Goal: Task Accomplishment & Management: Manage account settings

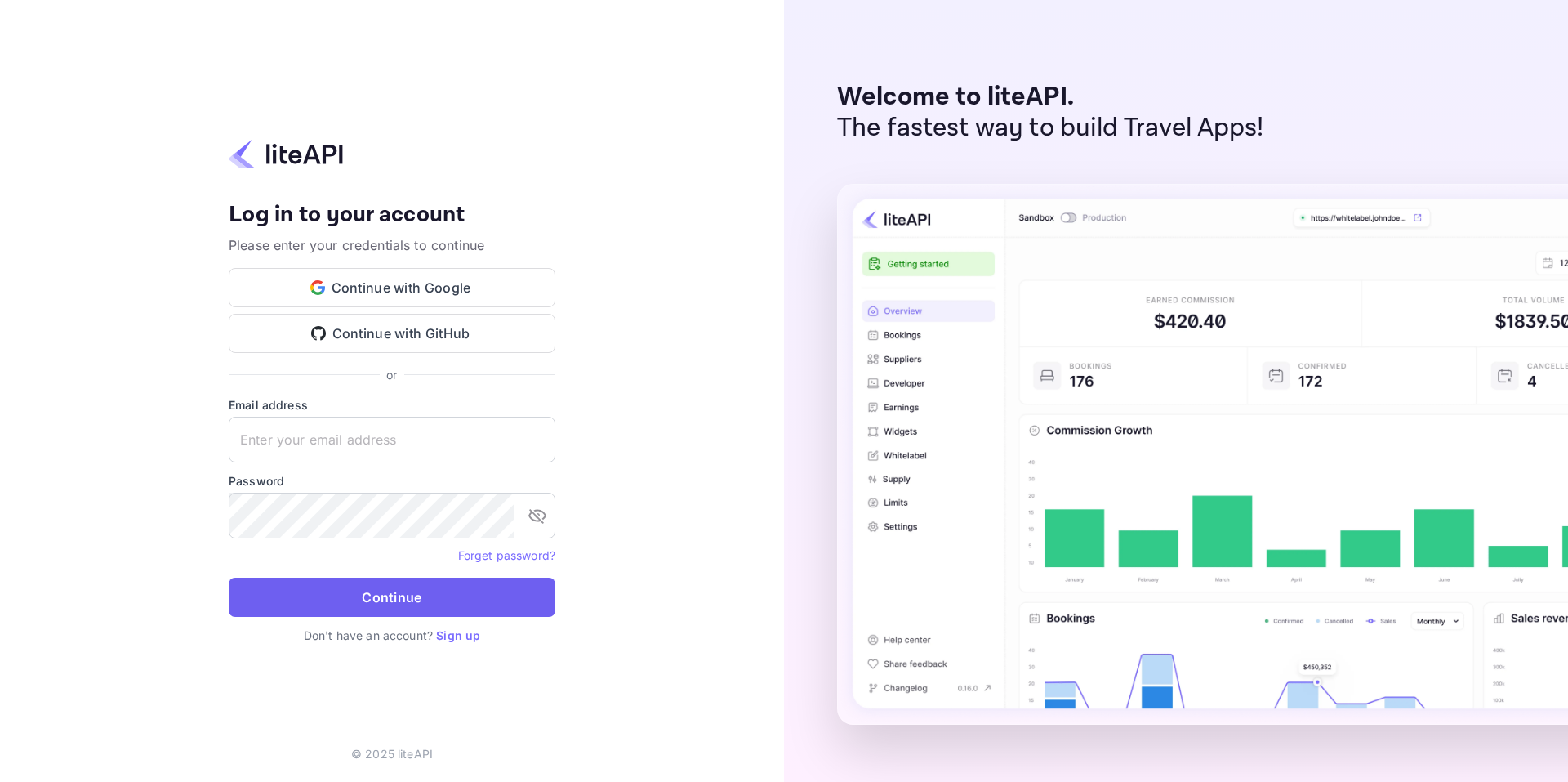
type input "info@navoy.io"
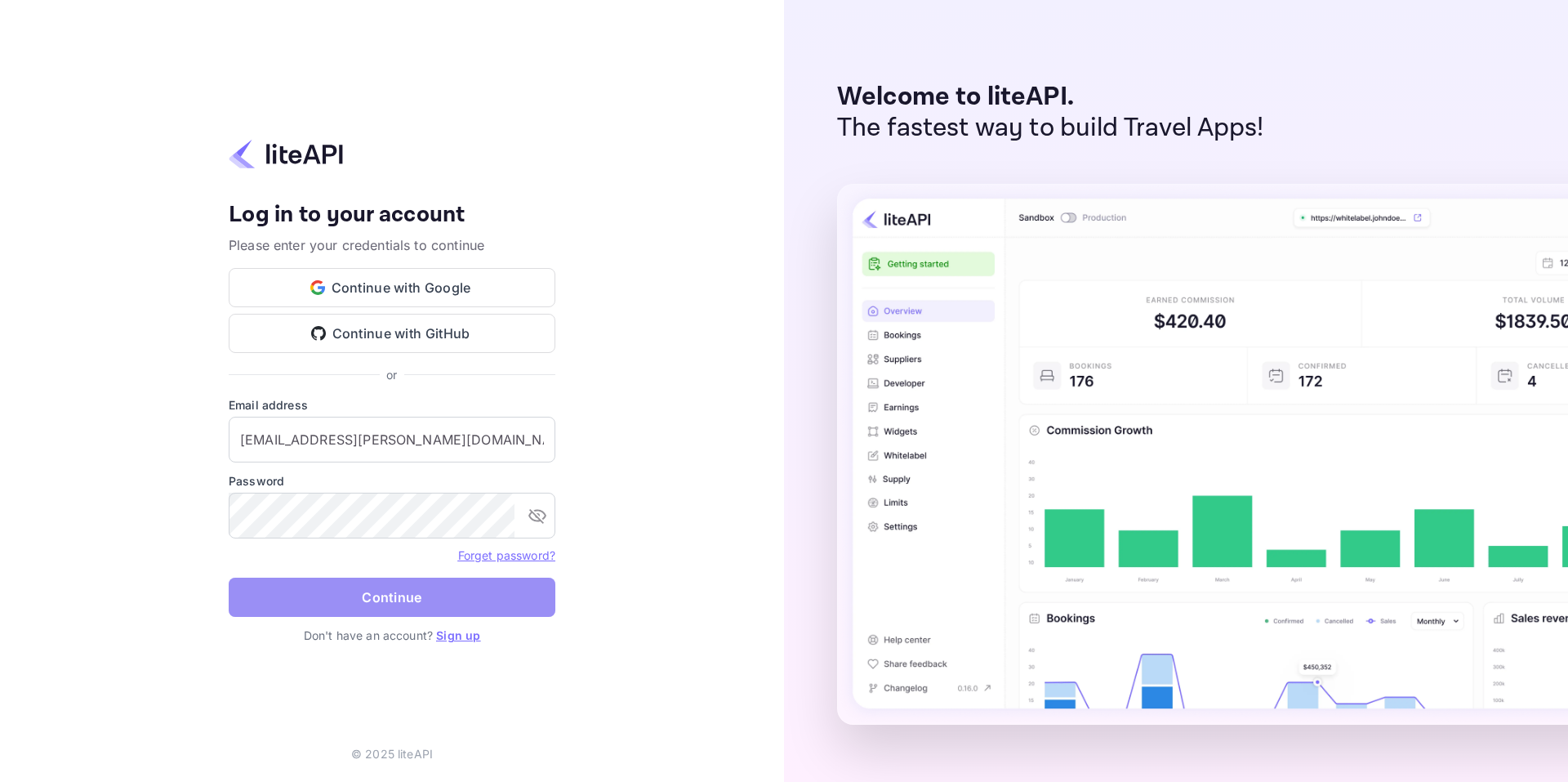
click at [346, 607] on button "Continue" at bounding box center [391, 596] width 327 height 39
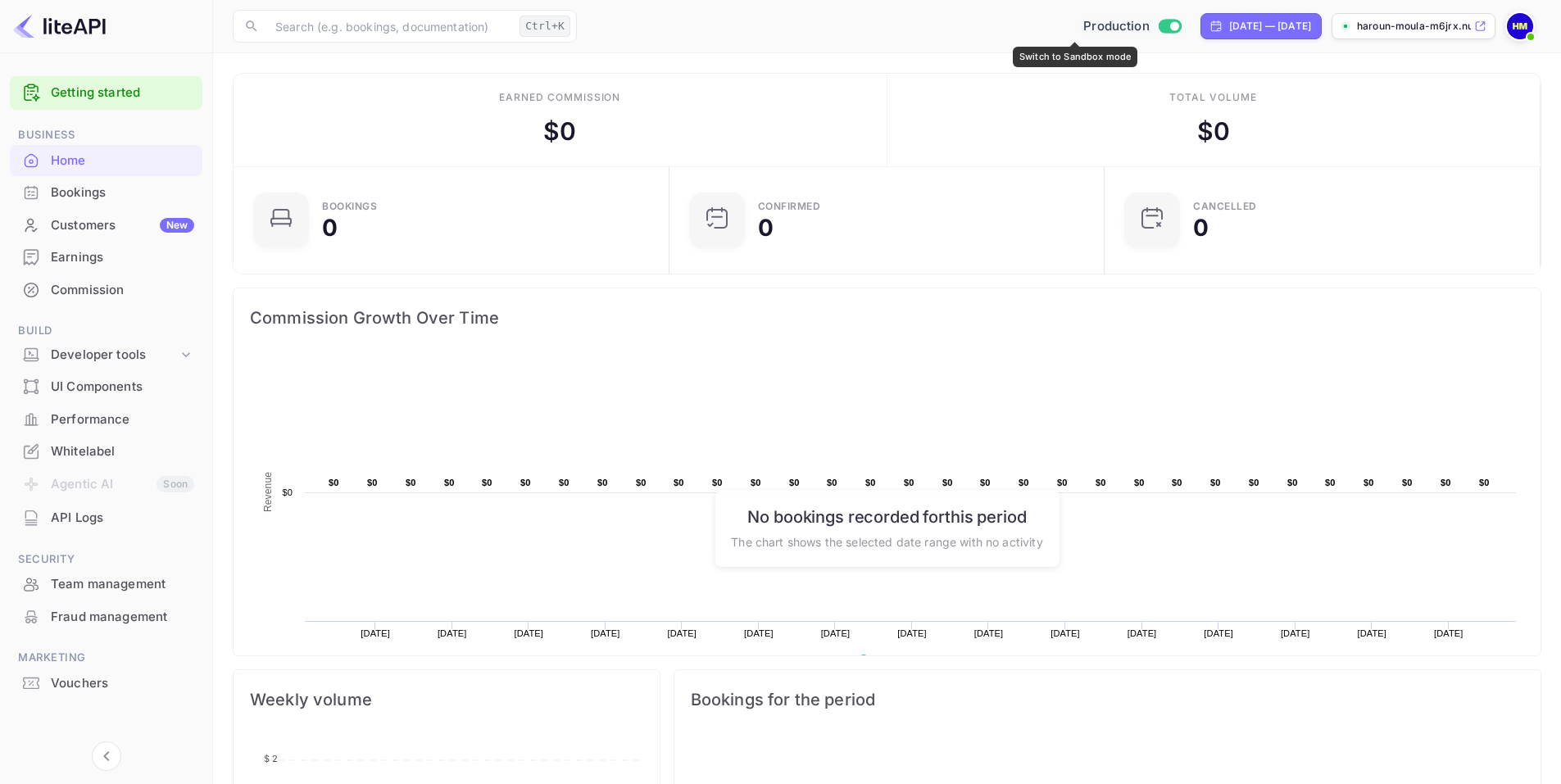
click at [1158, 25] on input "Switch to Sandbox mode" at bounding box center [1174, 26] width 32 height 10
checkbox input "false"
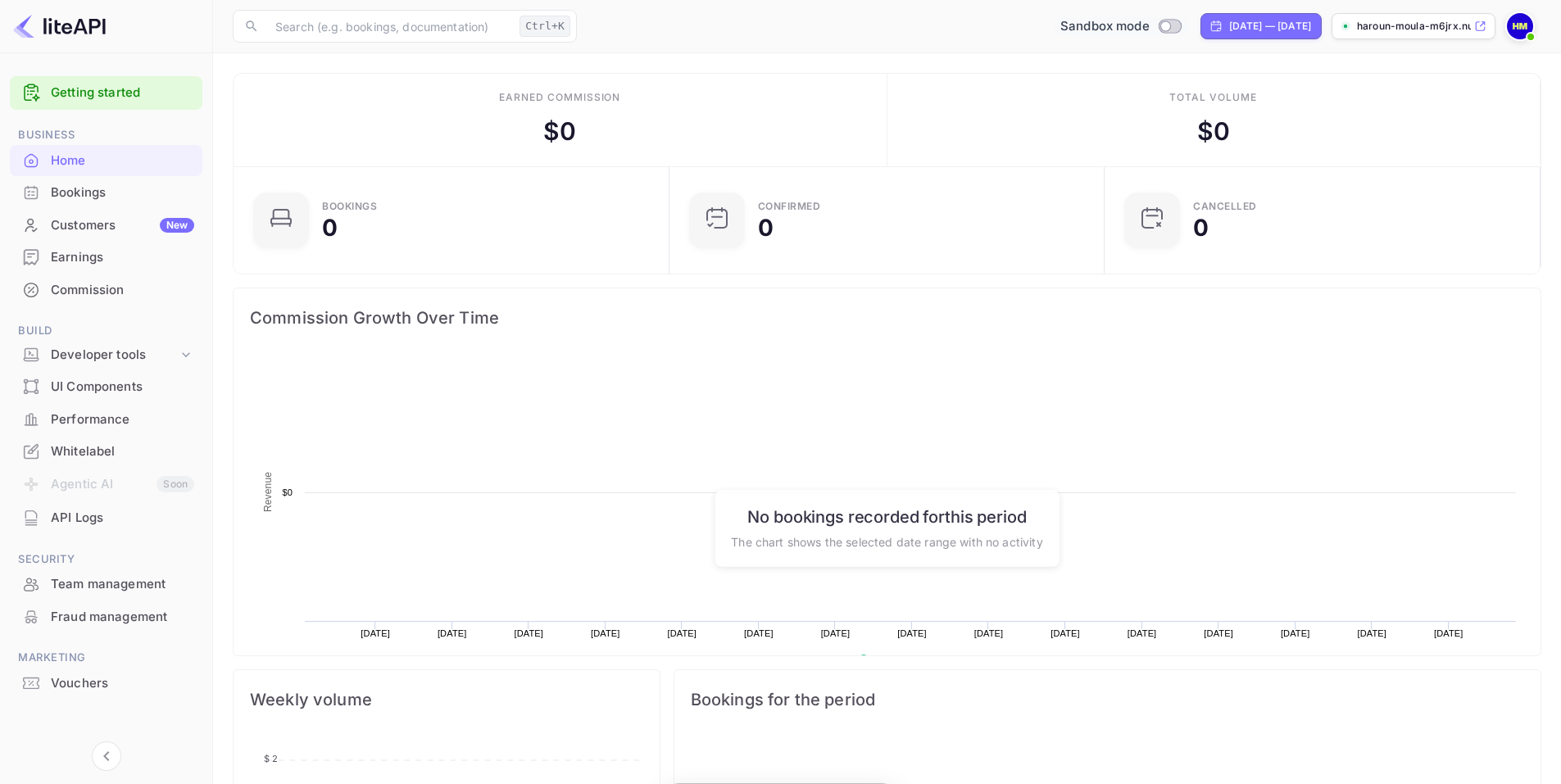
scroll to position [254, 413]
click at [79, 512] on div "API Logs" at bounding box center [122, 518] width 144 height 19
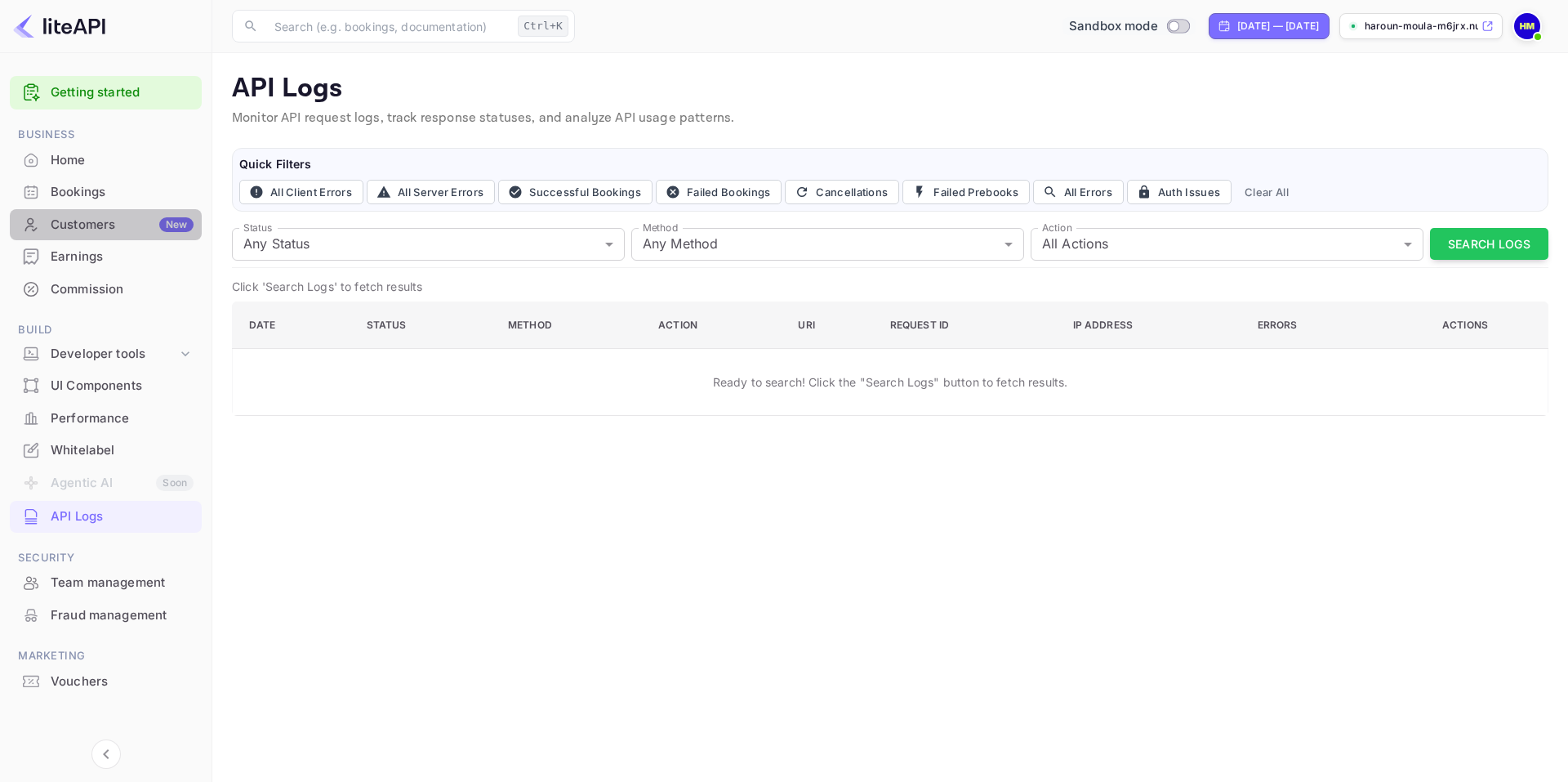
click at [75, 221] on div "Customers New" at bounding box center [121, 226] width 143 height 19
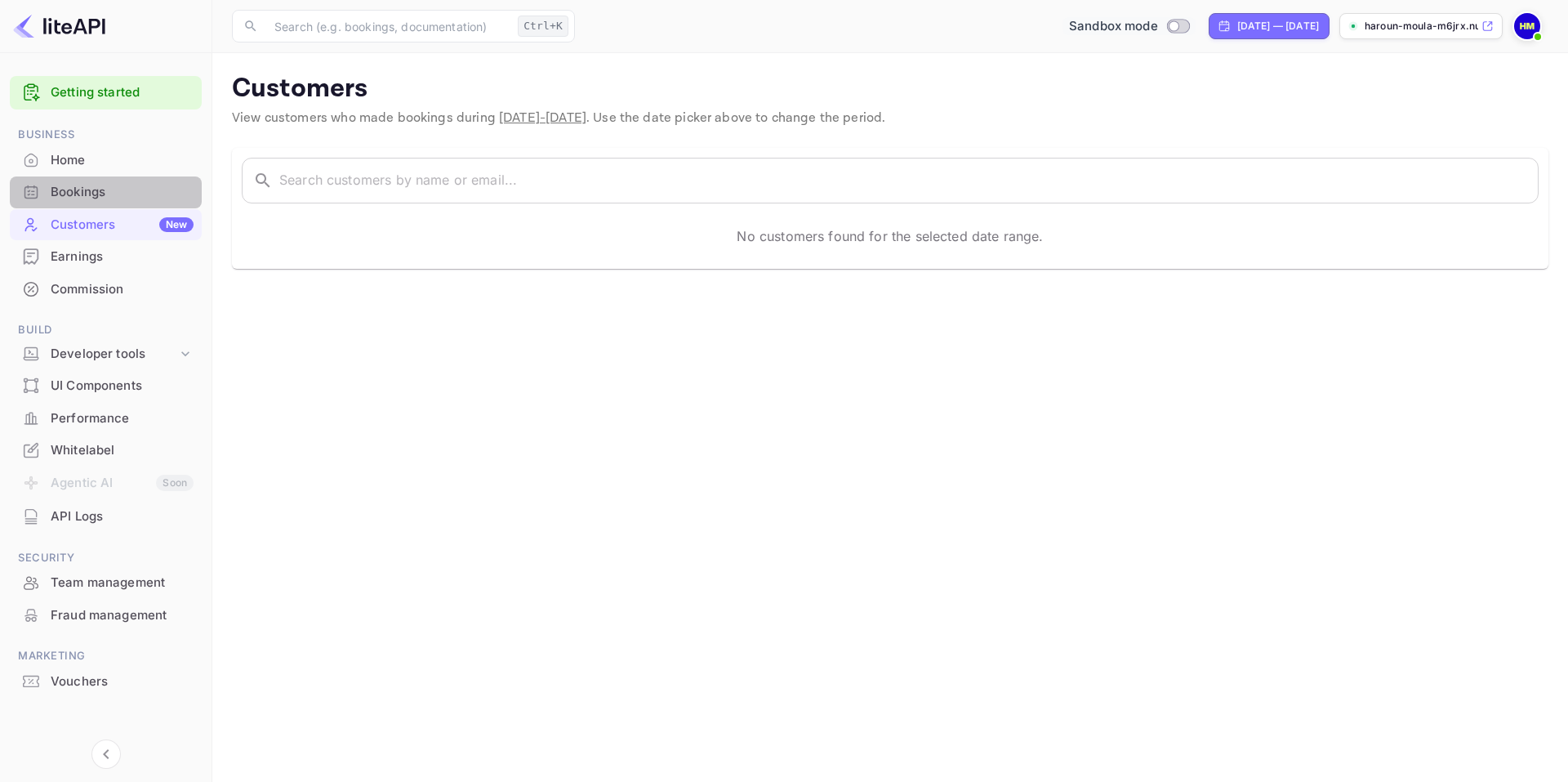
click at [77, 189] on div "Bookings" at bounding box center [121, 192] width 143 height 19
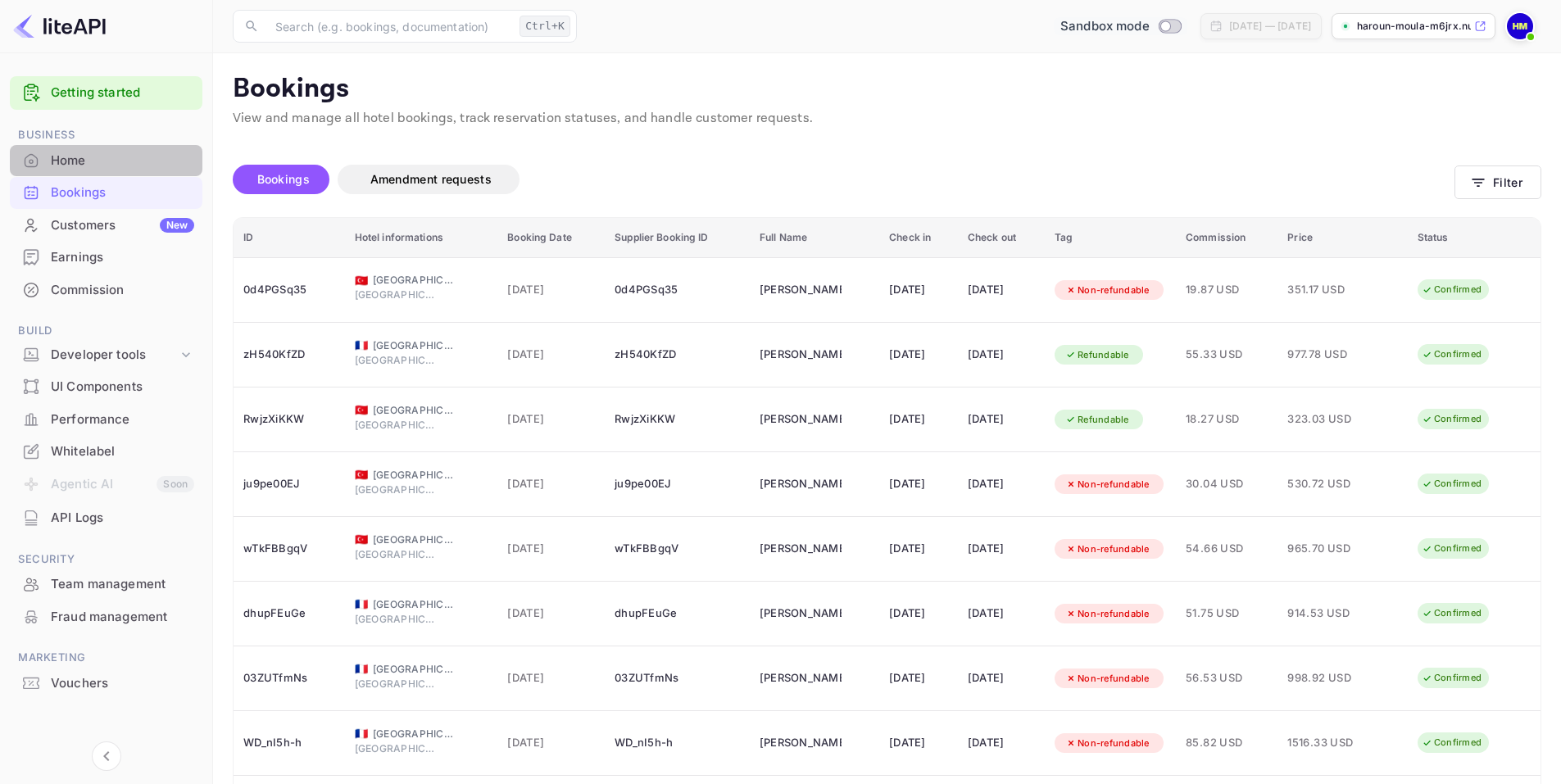
click at [80, 166] on div "Home" at bounding box center [122, 161] width 144 height 19
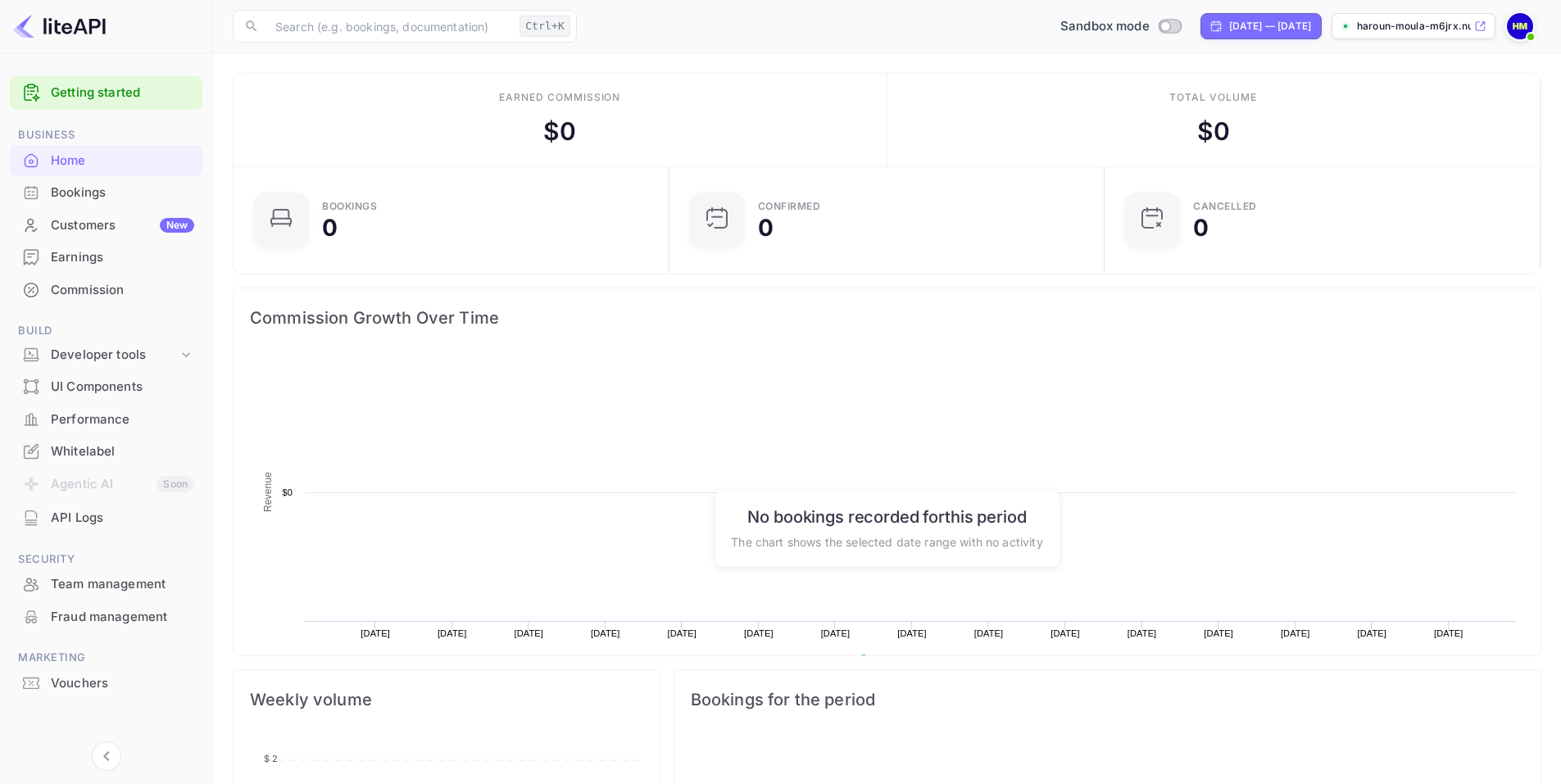
scroll to position [254, 413]
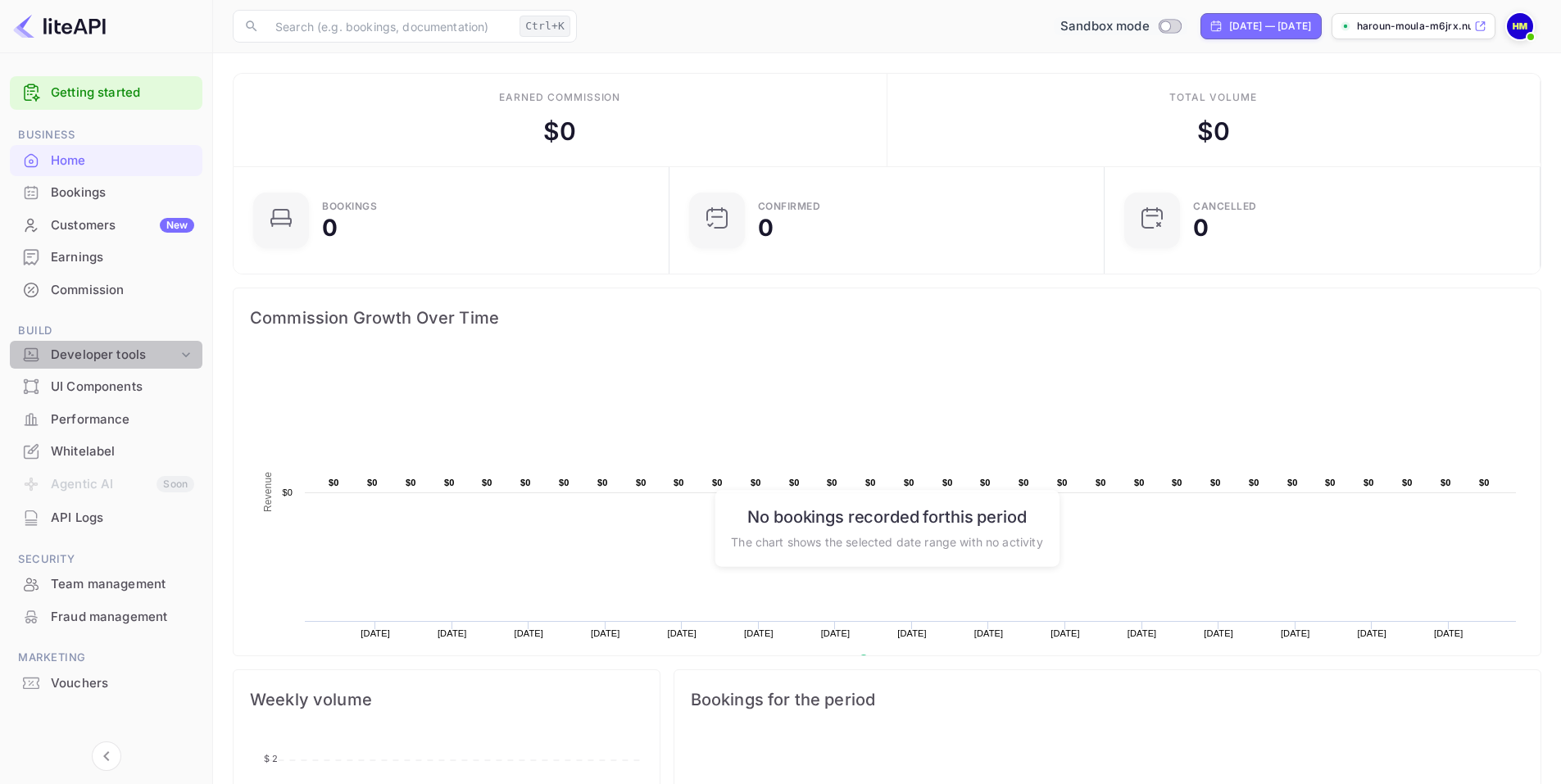
click at [111, 356] on div "Developer tools" at bounding box center [114, 355] width 127 height 19
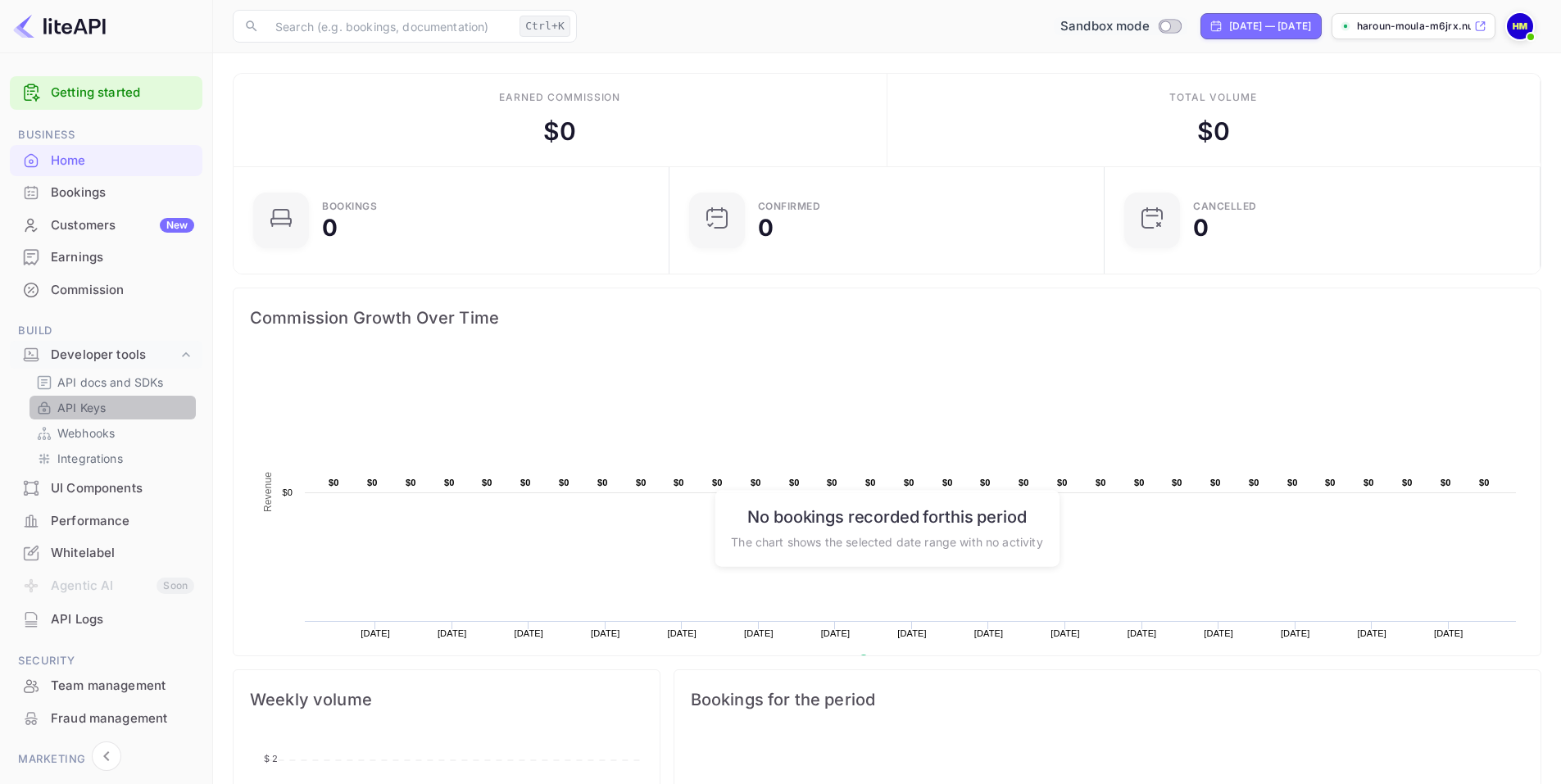
click at [94, 409] on p "API Keys" at bounding box center [81, 408] width 48 height 17
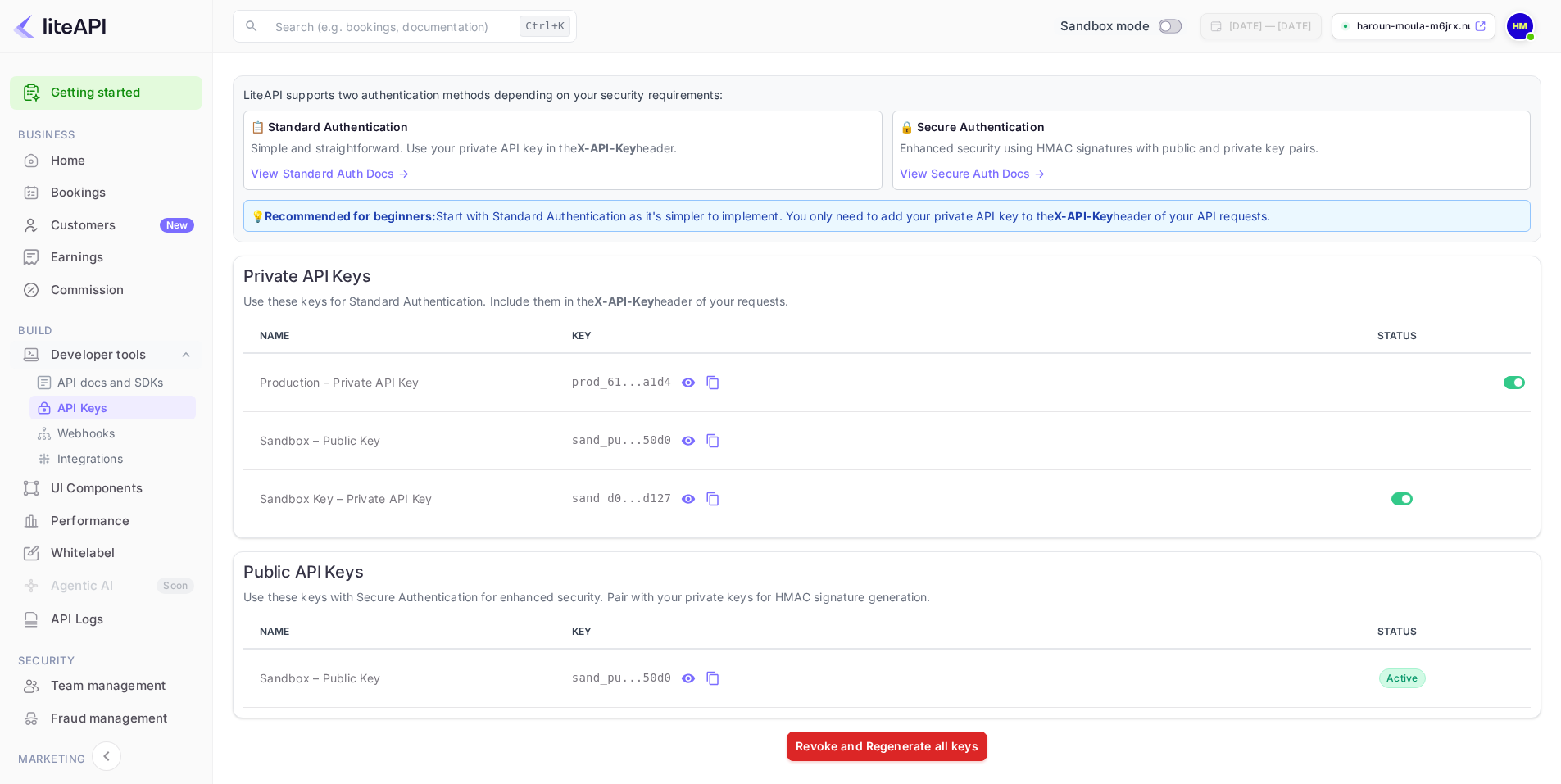
scroll to position [76, 0]
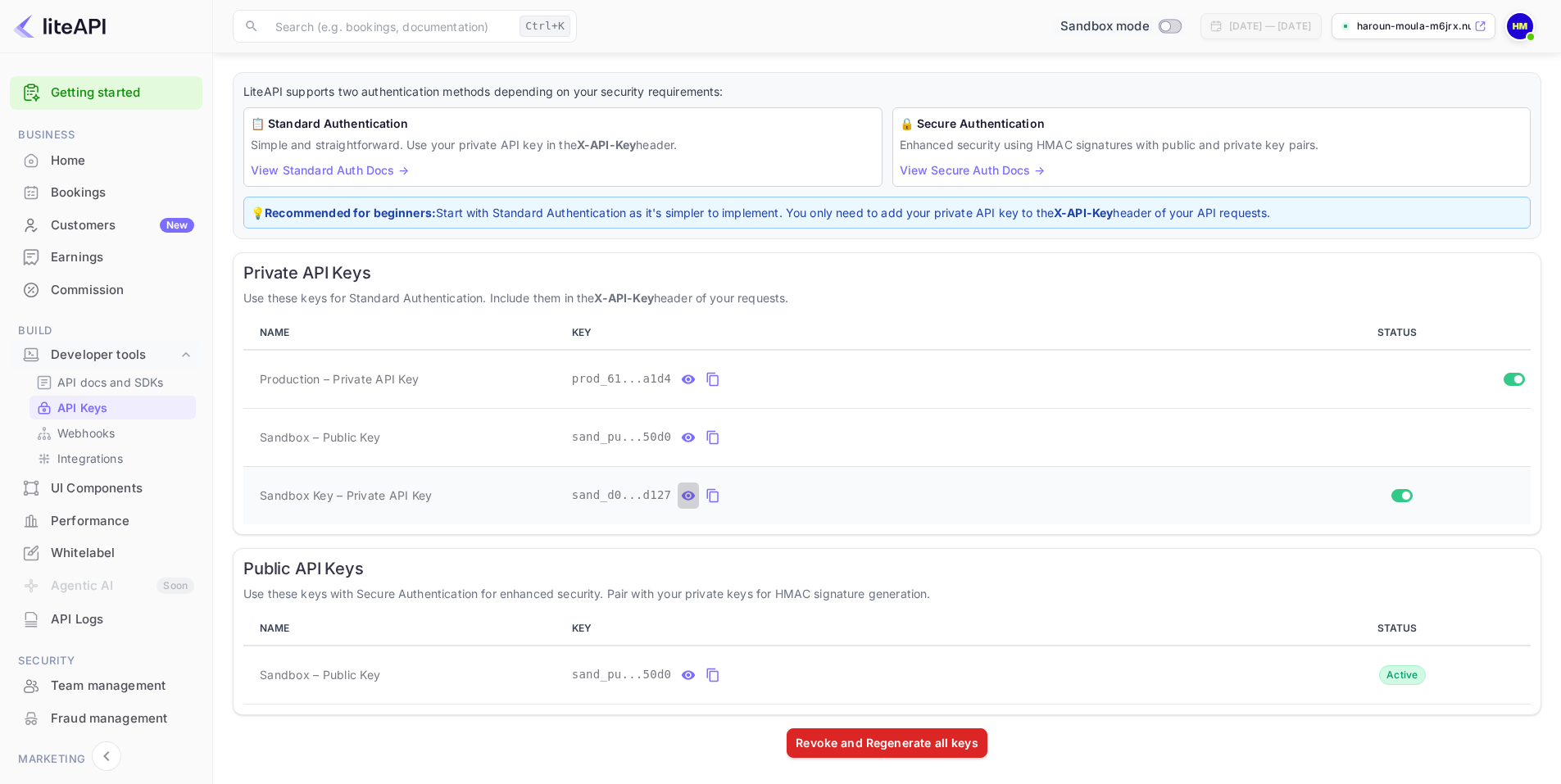
click at [686, 499] on icon "private api keys table" at bounding box center [688, 495] width 15 height 20
click at [897, 493] on icon "private api keys table" at bounding box center [905, 495] width 15 height 20
